Goal: Book appointment/travel/reservation

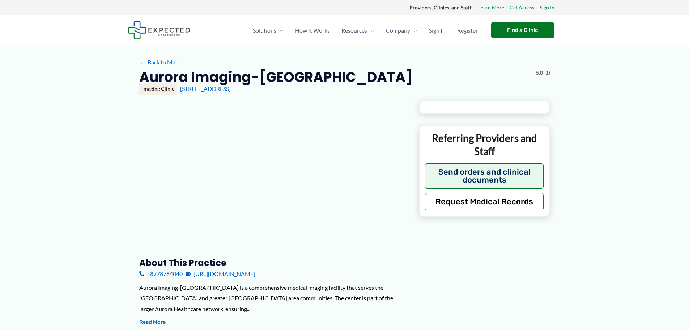
type input "**********"
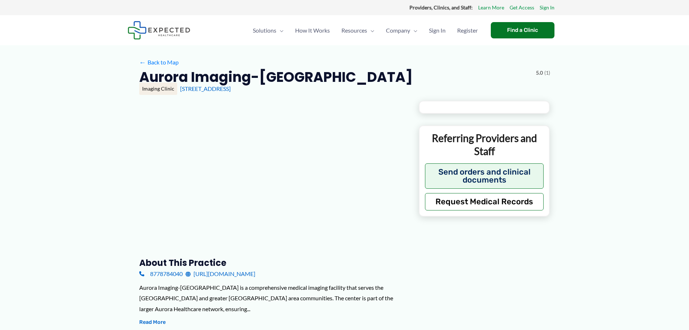
type input "**********"
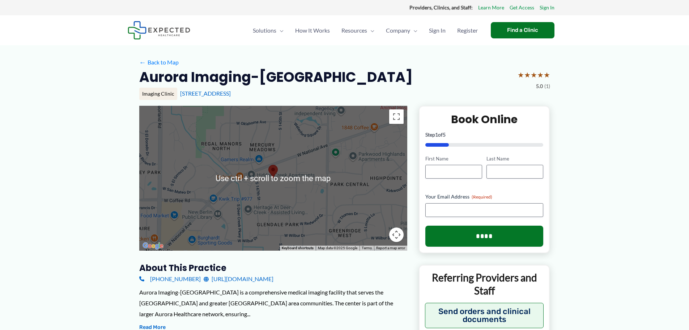
scroll to position [36, 0]
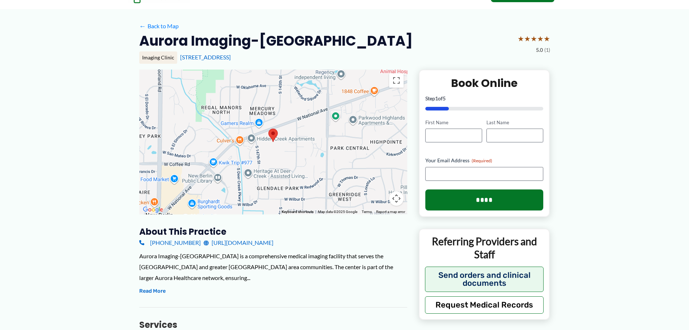
click at [274, 241] on link "[URL][DOMAIN_NAME]" at bounding box center [239, 242] width 70 height 11
